Goal: Task Accomplishment & Management: Manage account settings

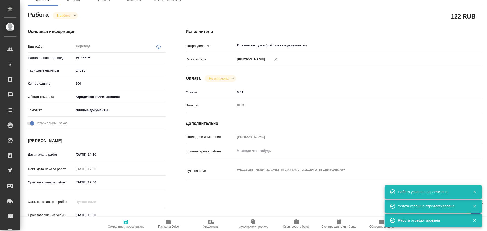
scroll to position [76, 0]
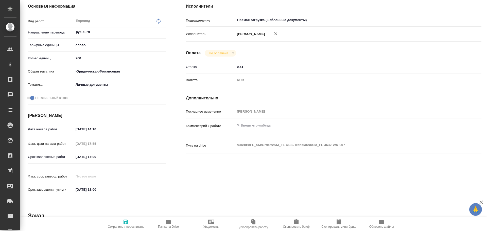
click at [248, 128] on textarea at bounding box center [346, 125] width 222 height 9
type textarea "доперевод удо + апо"
click at [119, 223] on span "Сохранить и пересчитать" at bounding box center [126, 224] width 37 height 10
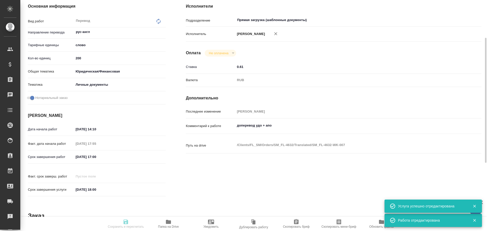
type input "inProgress"
type input "рус-англ"
type input "5a8b1489cc6b4906c91bfd90"
type input "200"
type input "yr-fn"
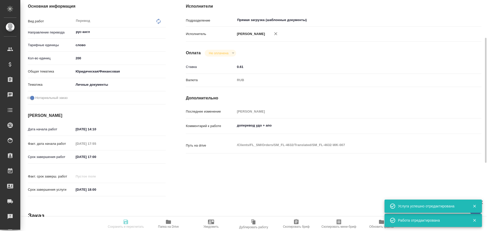
type input "5a8b8b956a9677013d343cfe"
checkbox input "true"
type input "[DATE] 14:10"
type input "[DATE] 17:55"
type input "[DATE] 17:00"
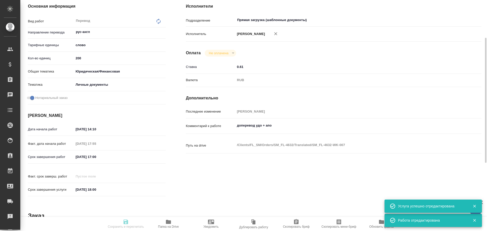
type input "[DATE] 18:00"
type input "Прямая загрузка (шаблонные документы)"
type input "notPayed"
type input "0.61"
type input "RUB"
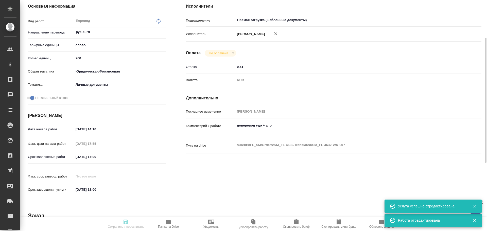
type input "[PERSON_NAME]"
type input "SM_FL-4632"
type input "Перевод станд. несрочный"
type input "Приёмка по качеству, Редактура, Корректура, Перевод, Постредактура машинного пе…"
type input "[PERSON_NAME]"
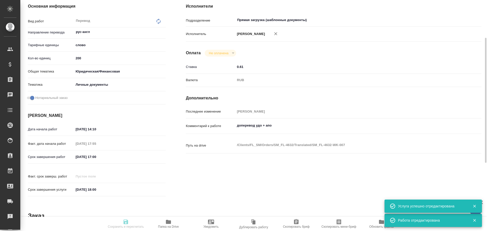
type input "/Clients/FL_SM/Orders/SM_FL-4632"
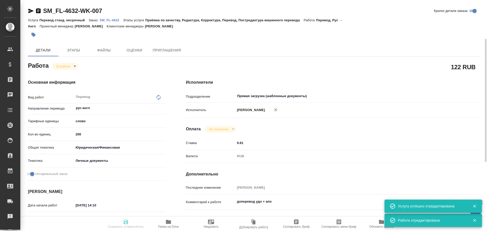
type input "inProgress"
type input "рус-англ"
type input "5a8b1489cc6b4906c91bfd90"
type input "200"
type input "yr-fn"
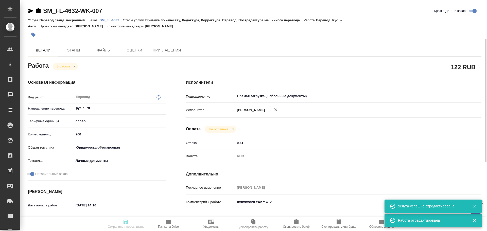
type input "5a8b8b956a9677013d343cfe"
checkbox input "true"
type input "21.08.2025 14:10"
type input "10.09.2025 17:55"
type input "11.09.2025 17:00"
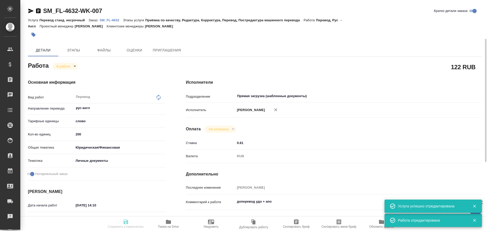
type input "11.09.2025 18:00"
type input "Прямая загрузка (шаблонные документы)"
type input "notPayed"
type input "0.61"
type input "RUB"
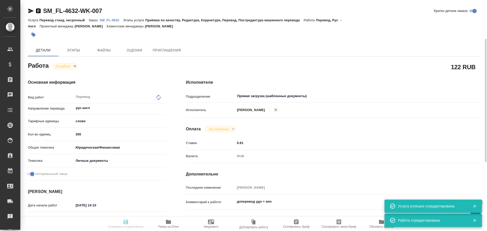
type input "Гусев Александр"
type input "SM_FL-4632"
type input "Перевод станд. несрочный"
type input "Приёмка по качеству, Редактура, Корректура, Перевод, Постредактура машинного пе…"
type input "Шульгина Анна"
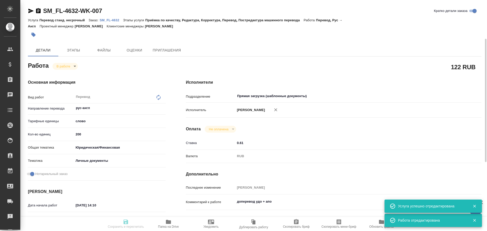
type input "/Clients/FL_SM/Orders/SM_FL-4632"
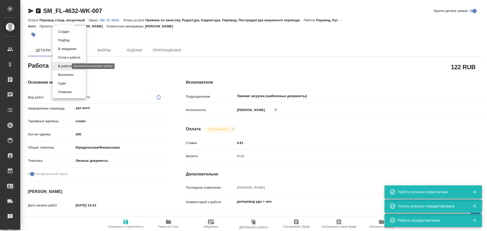
click at [63, 67] on body "🙏 .cls-1 fill:#fff; AWATERA Gusev Alexandr Клиенты Спецификации Заказы 0 Чаты T…" at bounding box center [243, 115] width 487 height 231
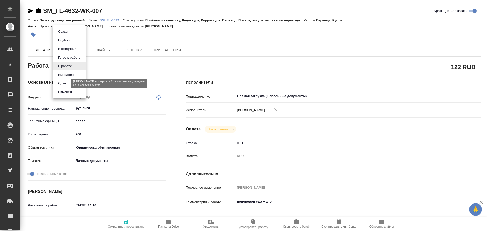
click at [63, 84] on button "Сдан" at bounding box center [62, 84] width 11 height 6
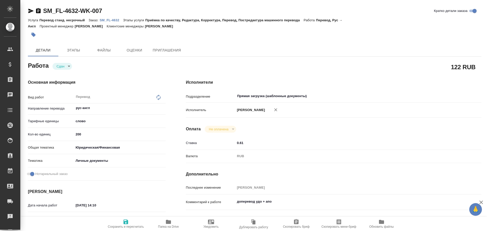
type textarea "x"
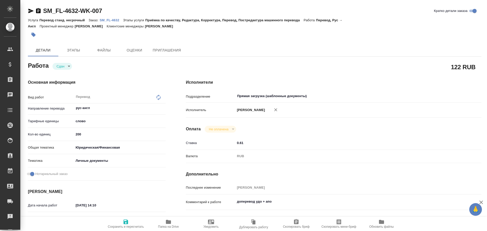
type textarea "x"
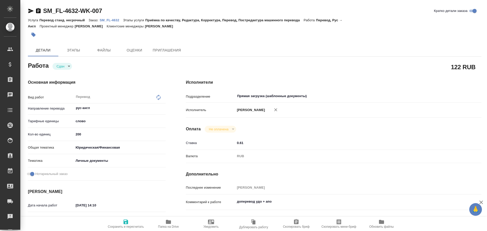
type textarea "x"
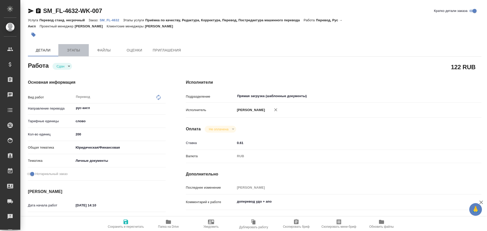
click at [74, 50] on span "Этапы" at bounding box center [73, 50] width 24 height 6
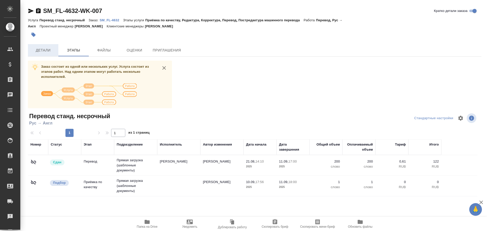
click at [50, 52] on span "Детали" at bounding box center [43, 50] width 24 height 6
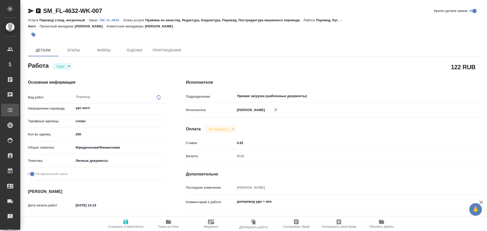
type textarea "x"
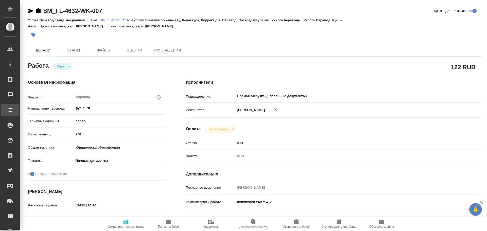
type textarea "x"
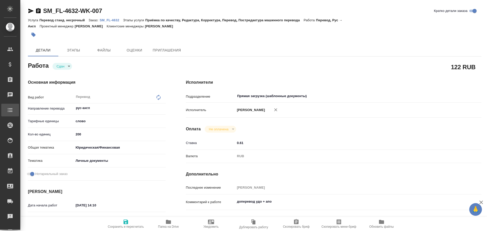
type textarea "x"
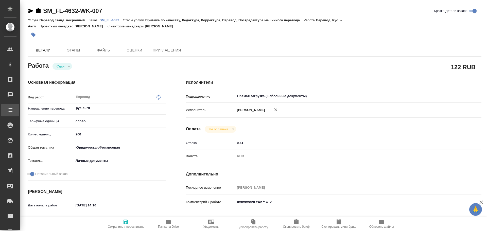
type textarea "x"
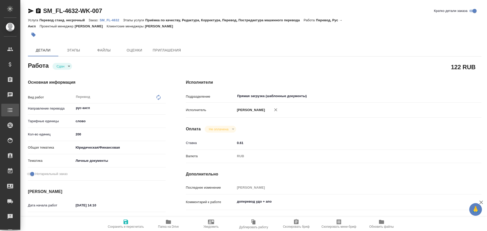
type textarea "x"
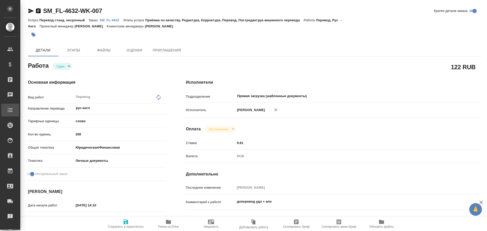
type textarea "x"
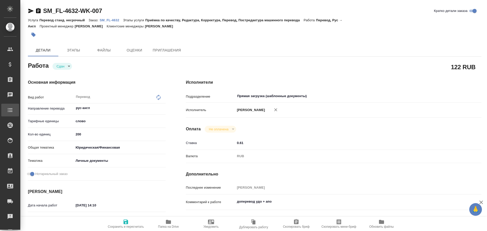
type textarea "x"
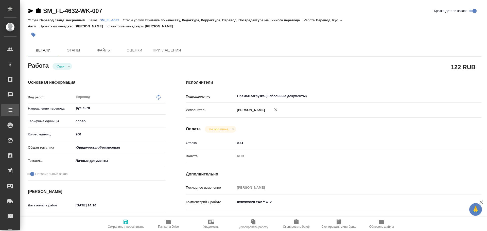
type textarea "x"
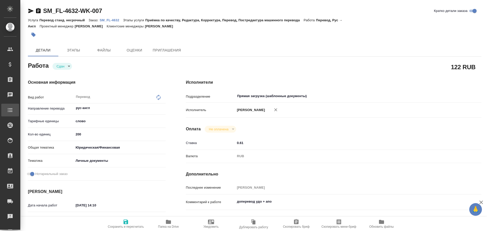
type textarea "x"
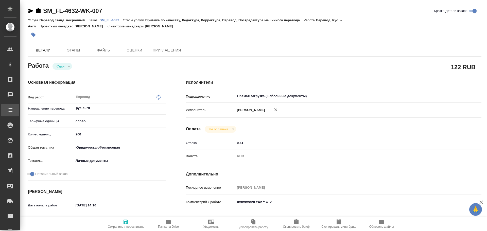
type textarea "x"
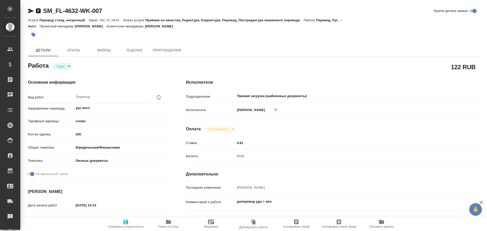
type textarea "x"
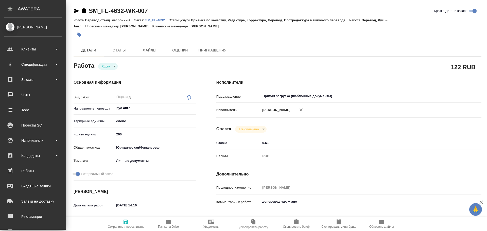
type textarea "x"
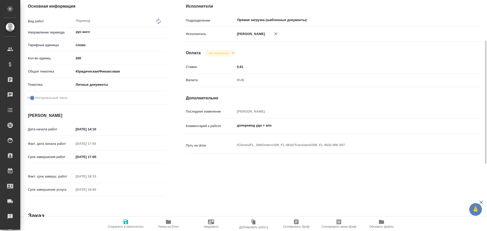
scroll to position [127, 0]
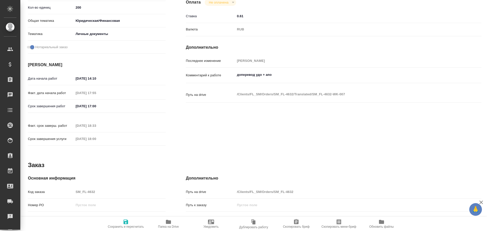
click at [66, 188] on div "Код заказа SM_FL-4632" at bounding box center [97, 192] width 138 height 9
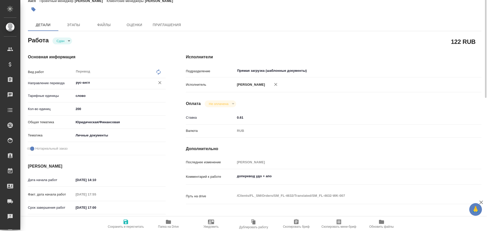
scroll to position [0, 0]
